Goal: Task Accomplishment & Management: Manage account settings

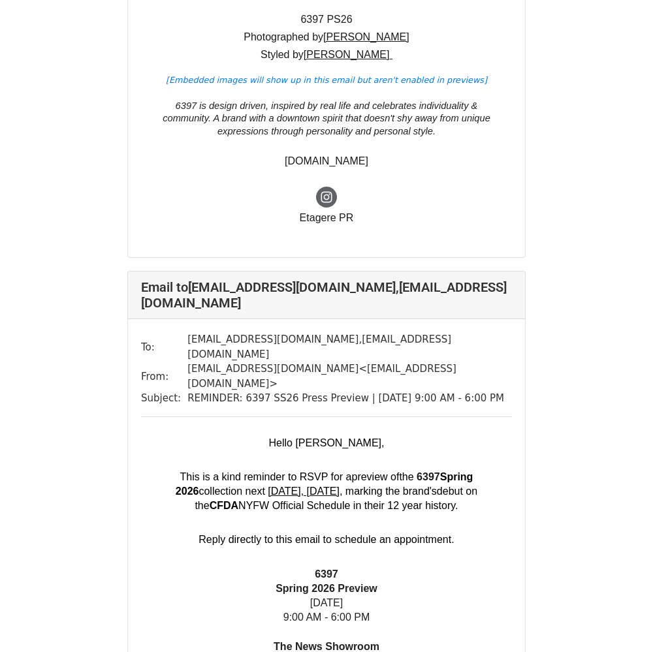
scroll to position [736, 0]
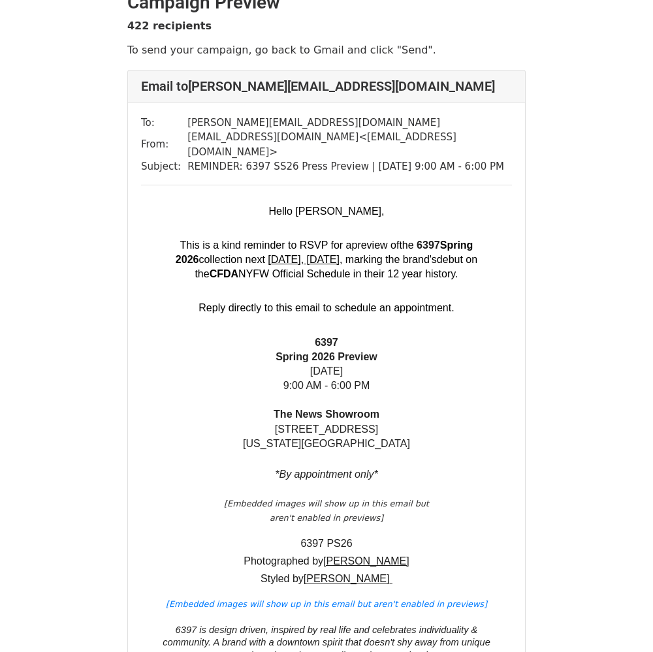
scroll to position [23, 0]
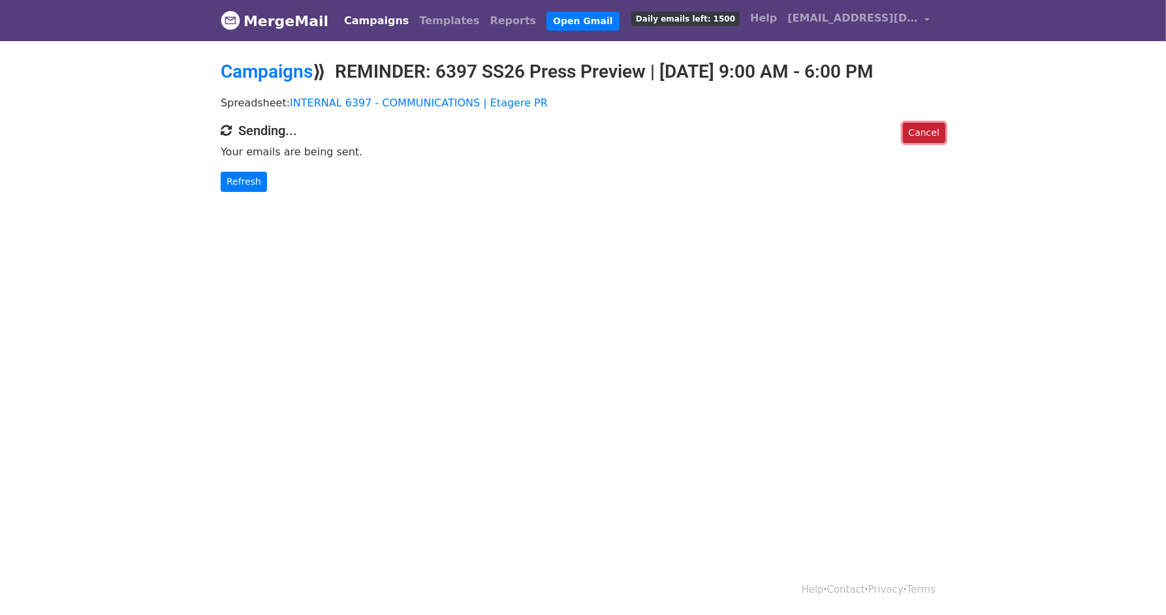
click at [931, 143] on link "Cancel" at bounding box center [924, 133] width 42 height 20
click at [379, 29] on link "Campaigns" at bounding box center [376, 21] width 75 height 26
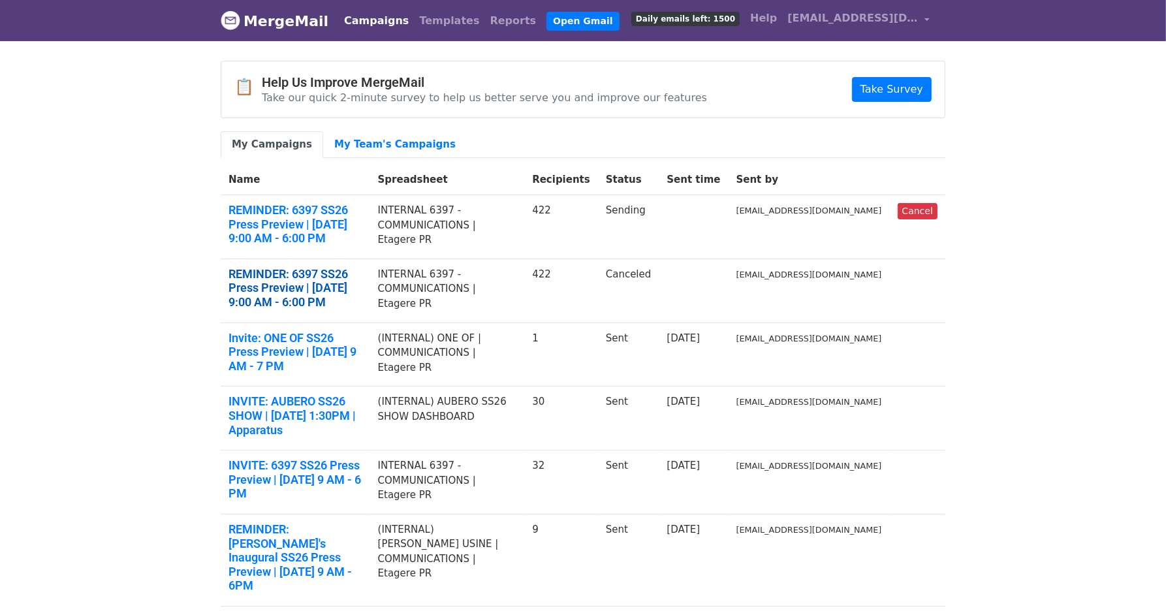
click at [362, 267] on link "REMINDER: 6397 SS26 Press Preview | [DATE] 9:00 AM - 6:00 PM" at bounding box center [295, 288] width 134 height 42
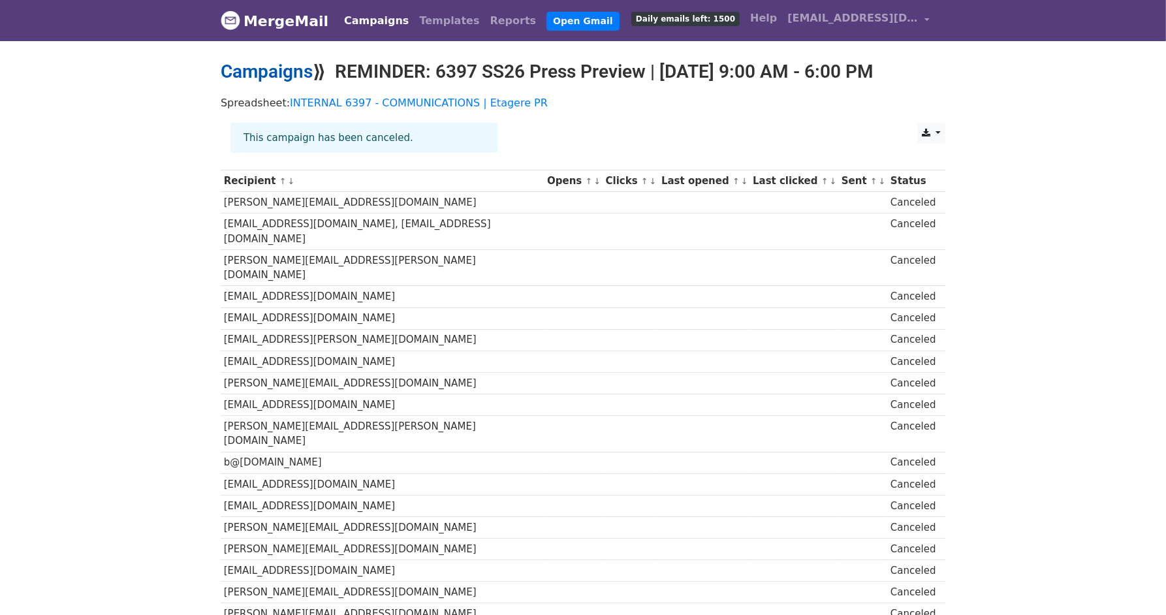
click at [303, 75] on link "Campaigns" at bounding box center [267, 72] width 92 height 22
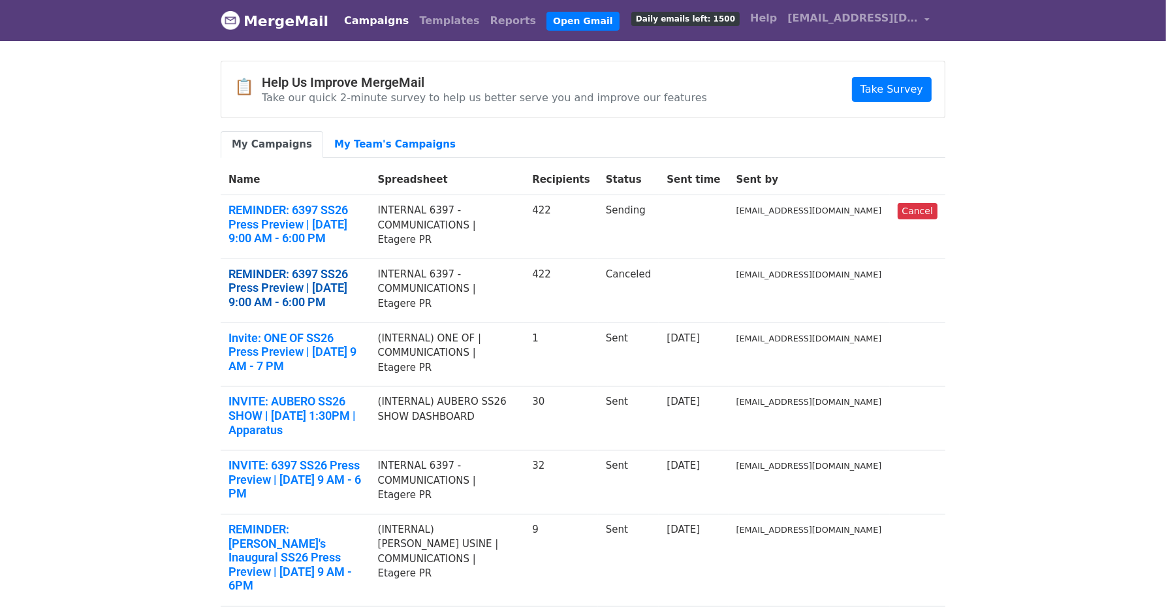
click at [362, 267] on link "REMINDER: 6397 SS26 Press Preview | Wednesday, June 4th | 9:00 AM - 6:00 PM" at bounding box center [295, 288] width 134 height 42
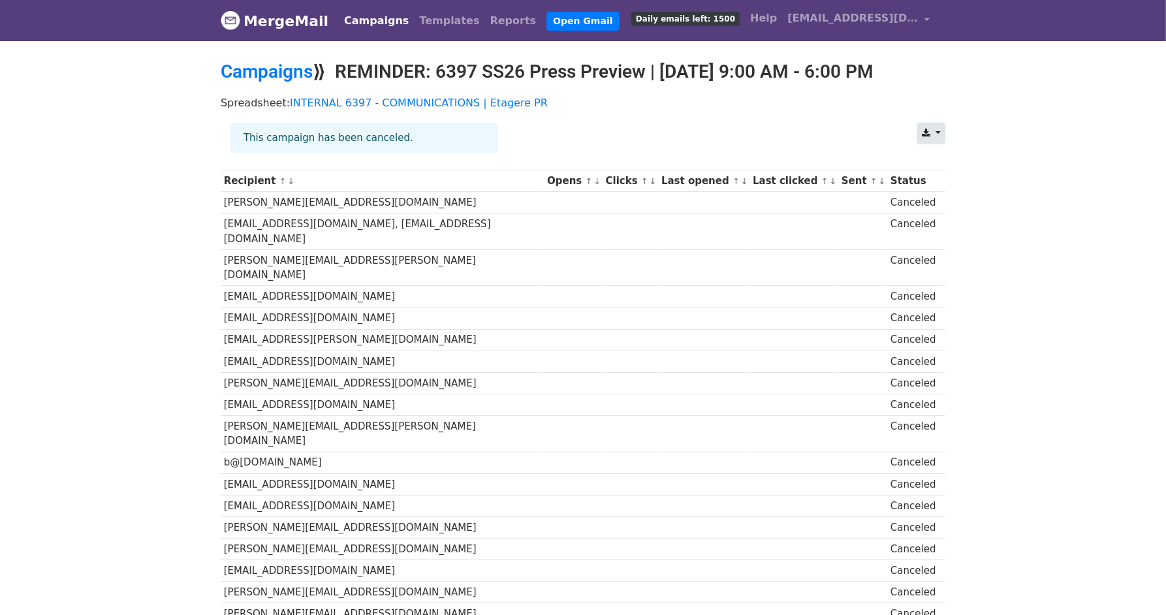
click at [935, 144] on link at bounding box center [931, 133] width 28 height 21
click at [799, 157] on div "This campaign has been canceled." at bounding box center [566, 143] width 690 height 41
click at [260, 69] on link "Campaigns" at bounding box center [267, 72] width 92 height 22
